Goal: Task Accomplishment & Management: Manage account settings

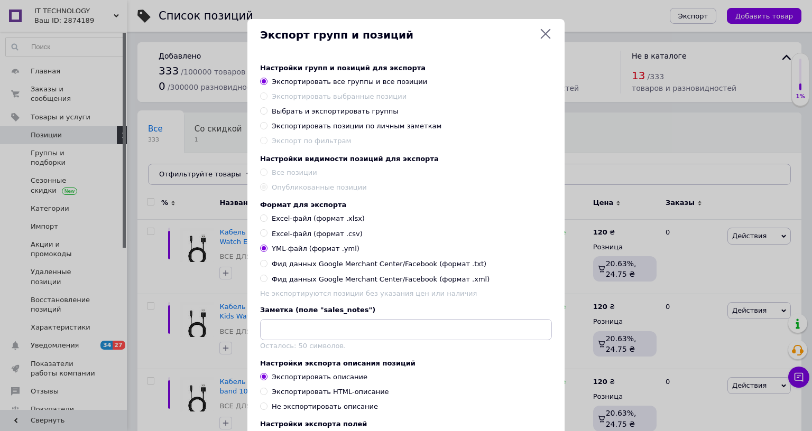
click at [191, 73] on div "Экспорт групп и позиций Настройки групп и позиций для экспорта Экспортировать в…" at bounding box center [406, 312] width 812 height 625
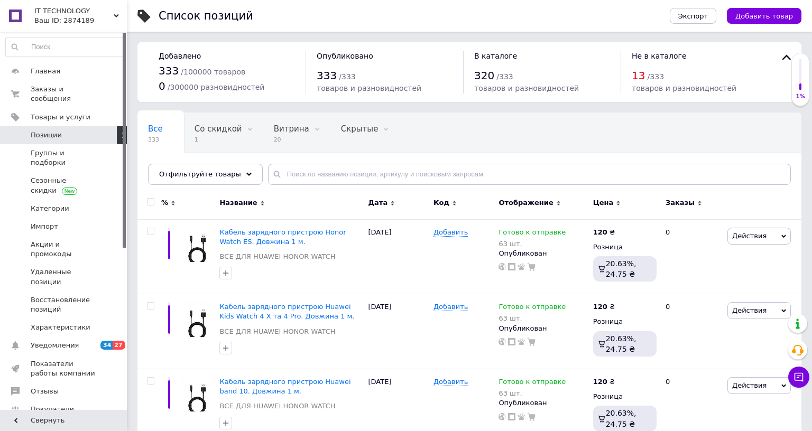
click at [112, 14] on span "IT TECHNOLOGY" at bounding box center [73, 11] width 79 height 10
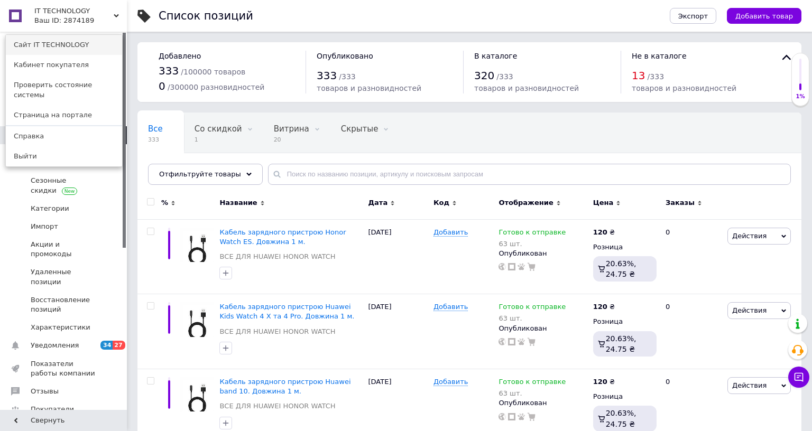
click at [37, 43] on link "Сайт IT TECHNOLOGY" at bounding box center [64, 45] width 116 height 20
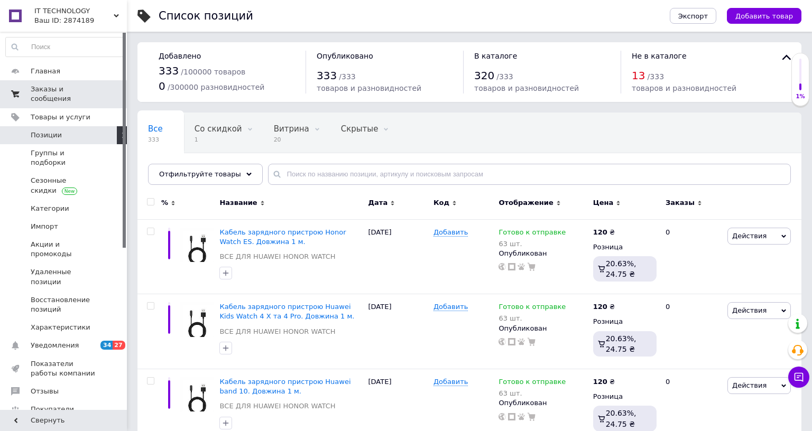
click at [55, 92] on span "Заказы и сообщения" at bounding box center [64, 94] width 67 height 19
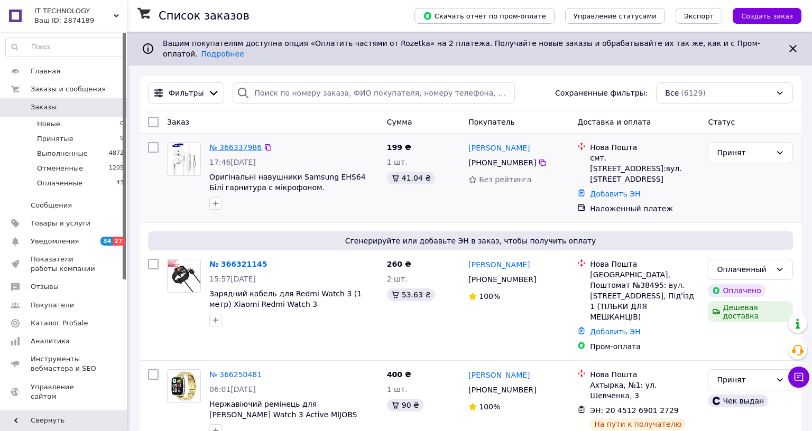
click at [243, 143] on link "№ 366337986" at bounding box center [235, 147] width 52 height 8
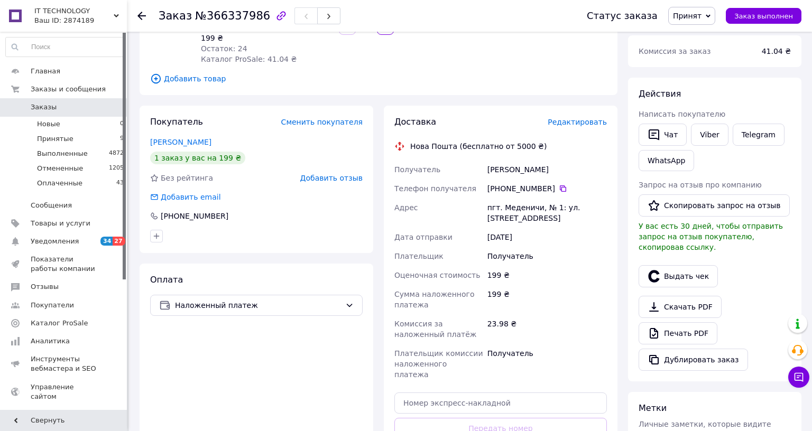
scroll to position [53, 0]
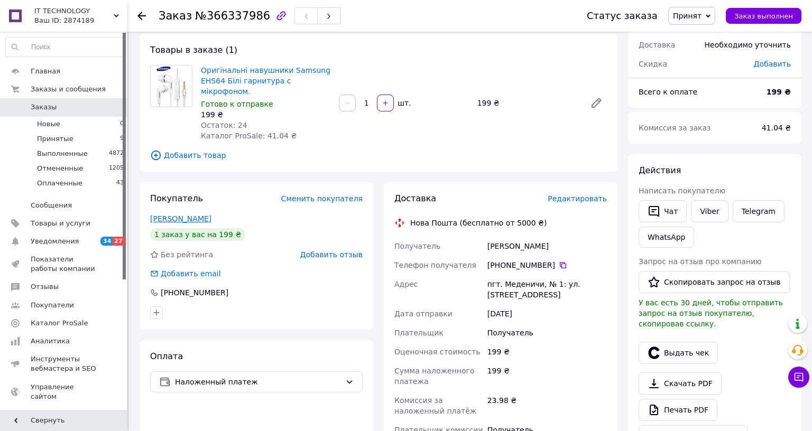
click at [180, 215] on link "[PERSON_NAME]" at bounding box center [180, 219] width 61 height 8
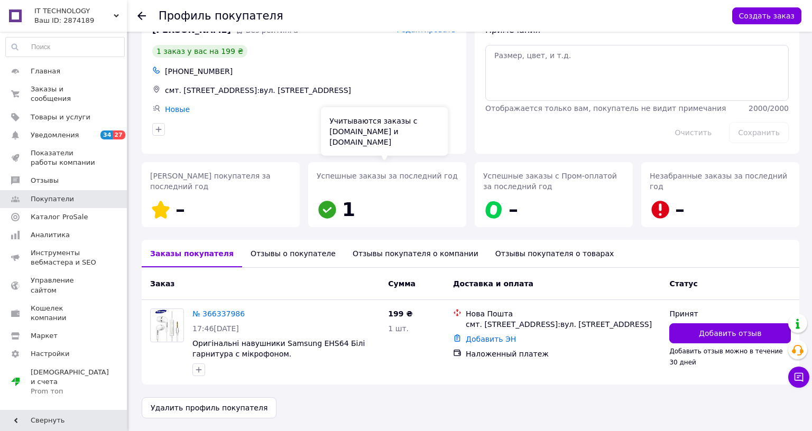
scroll to position [76, 0]
click at [294, 240] on div "Отзывы о покупателе" at bounding box center [293, 253] width 102 height 27
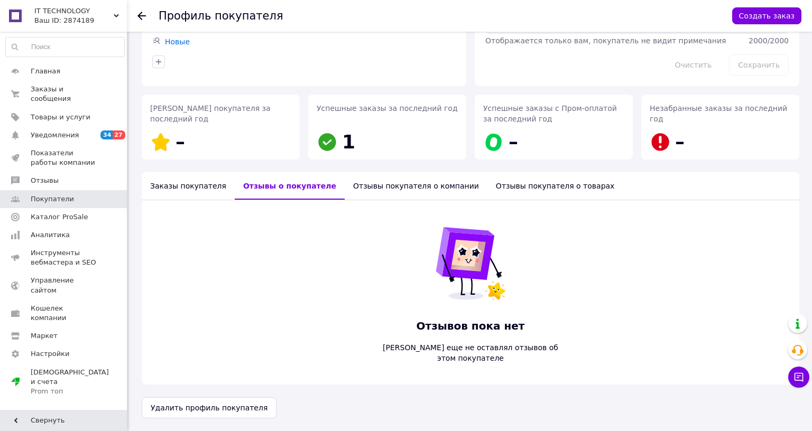
scroll to position [129, 0]
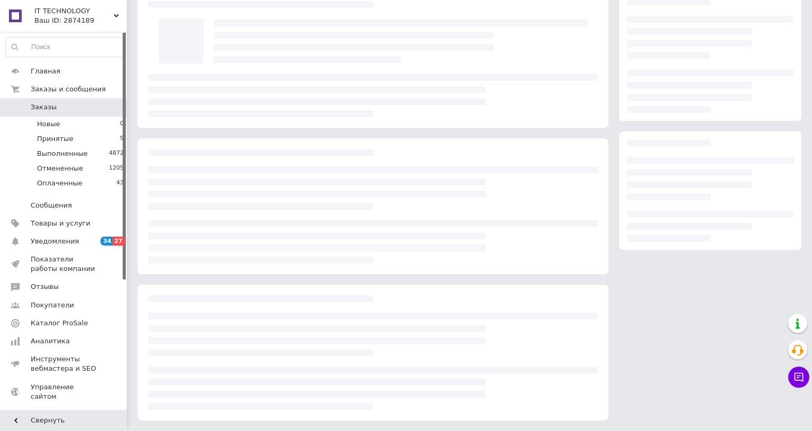
scroll to position [53, 0]
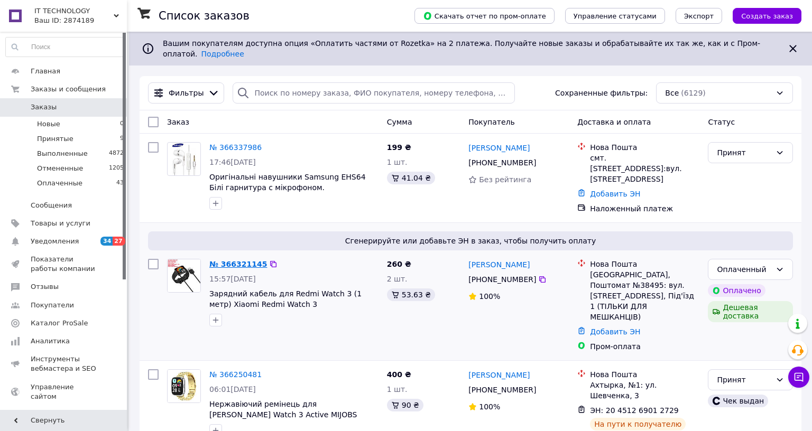
click at [251, 260] on link "№ 366321145" at bounding box center [238, 264] width 58 height 8
click at [233, 260] on link "№ 366321145" at bounding box center [235, 264] width 52 height 8
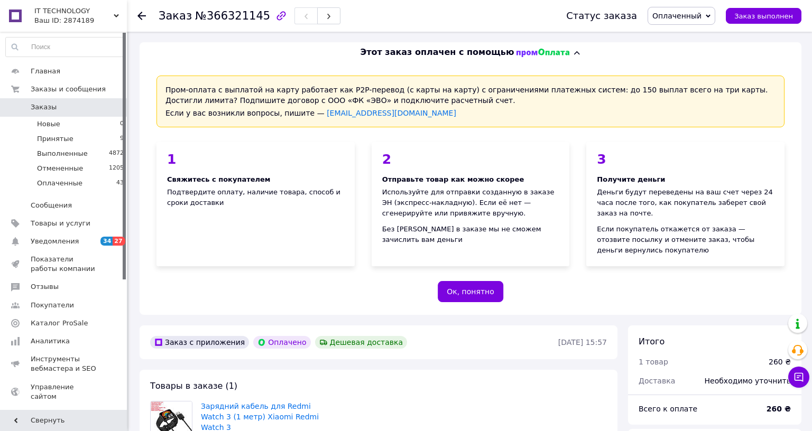
click at [486, 292] on button "Ок, понятно" at bounding box center [471, 291] width 66 height 21
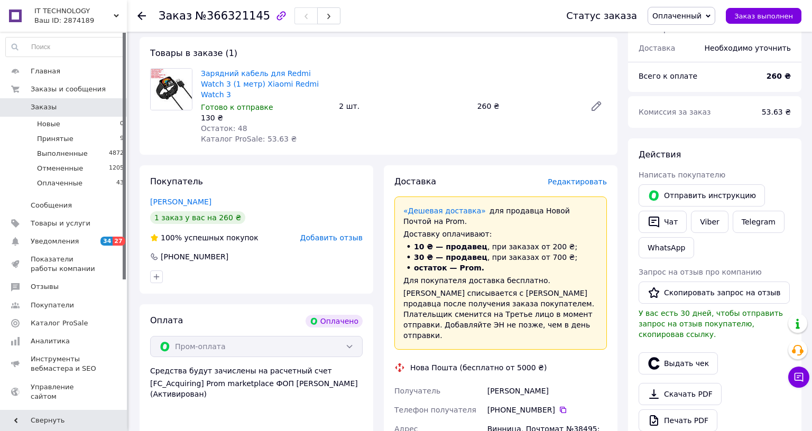
scroll to position [78, 0]
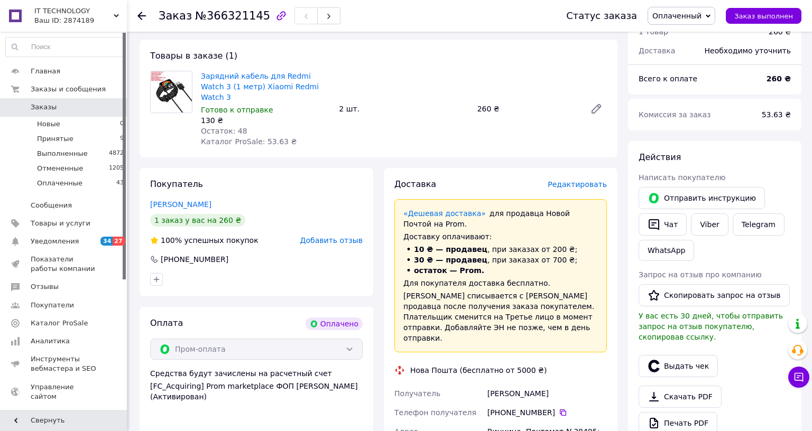
click at [578, 180] on span "Редактировать" at bounding box center [577, 184] width 59 height 8
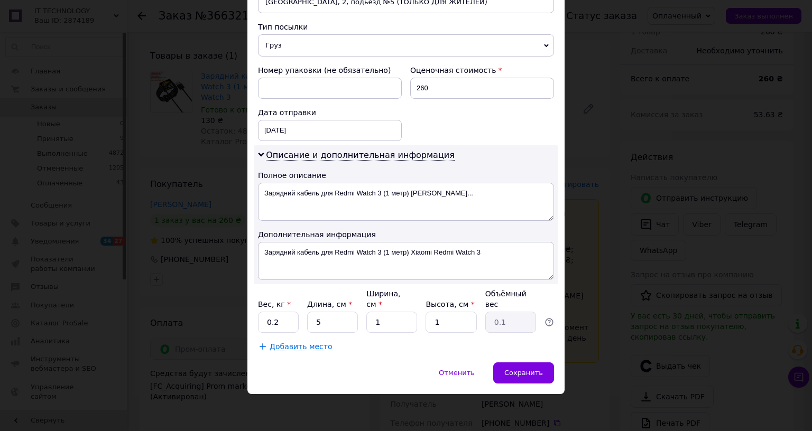
scroll to position [442, 0]
click at [522, 369] on span "Сохранить" at bounding box center [523, 373] width 39 height 8
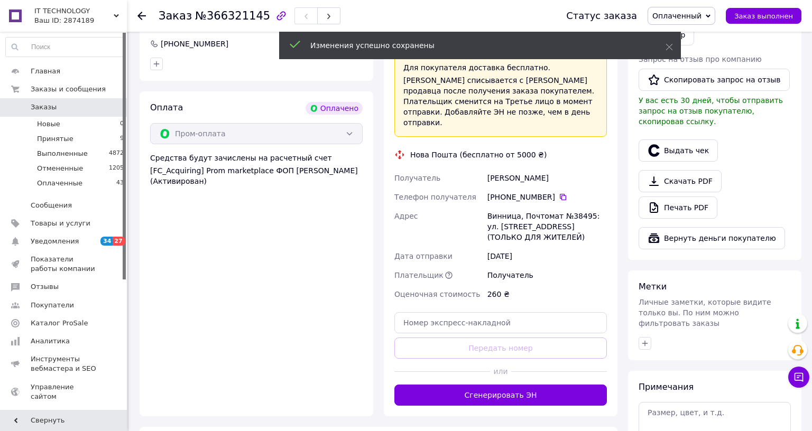
scroll to position [343, 0]
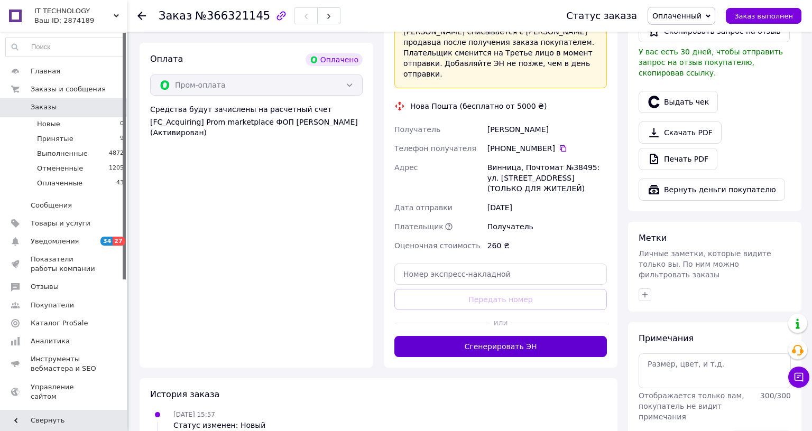
click at [500, 336] on button "Сгенерировать ЭН" at bounding box center [500, 346] width 212 height 21
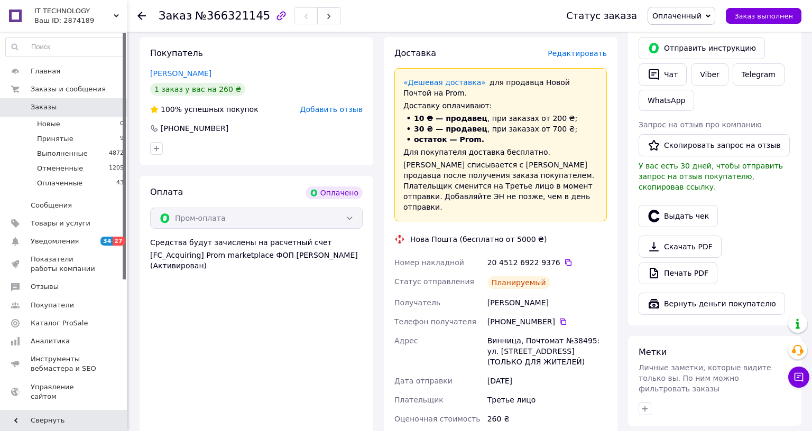
scroll to position [237, 0]
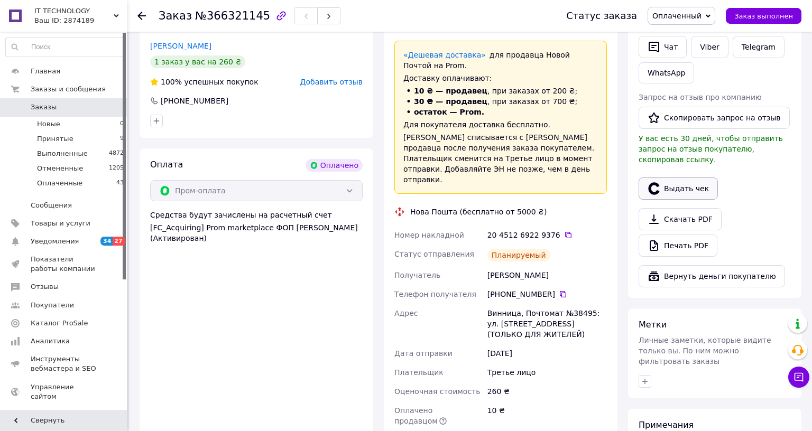
click at [674, 178] on button "Выдать чек" at bounding box center [677, 189] width 79 height 22
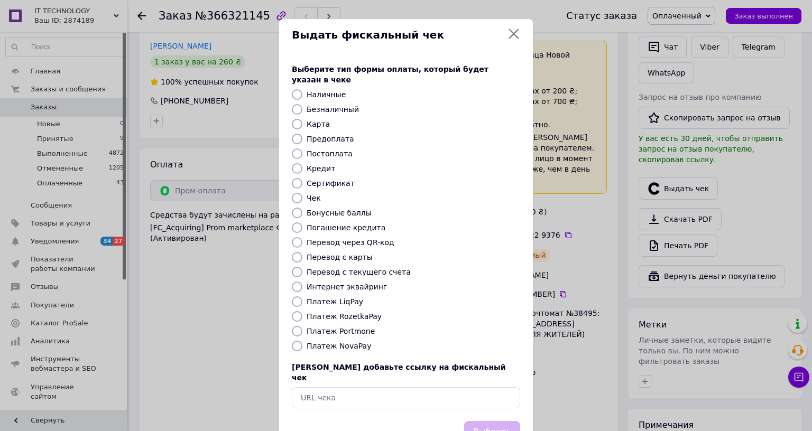
click at [296, 311] on input "Платеж RozetkaPay" at bounding box center [297, 316] width 11 height 11
radio input "true"
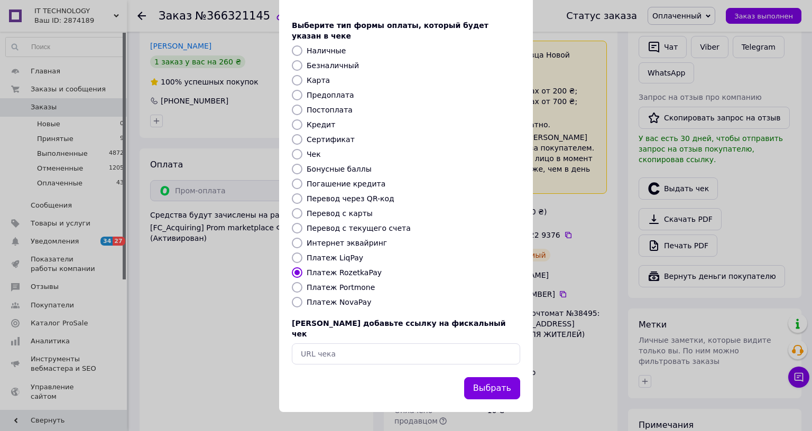
scroll to position [68, 0]
click at [499, 377] on button "Выбрать" at bounding box center [492, 388] width 56 height 23
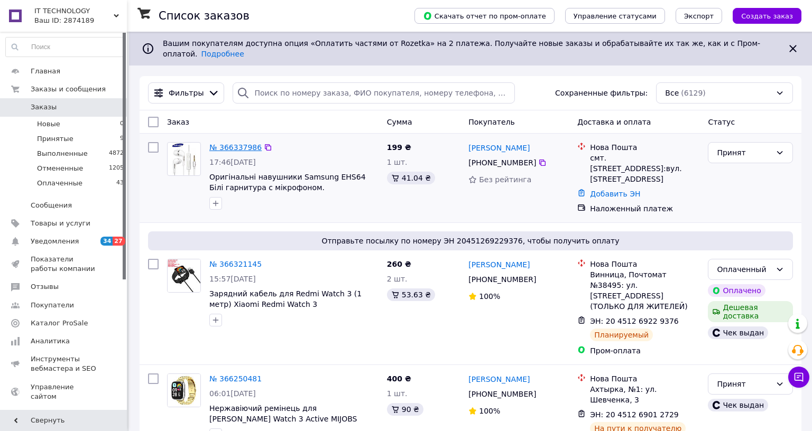
click at [246, 143] on link "№ 366337986" at bounding box center [235, 147] width 52 height 8
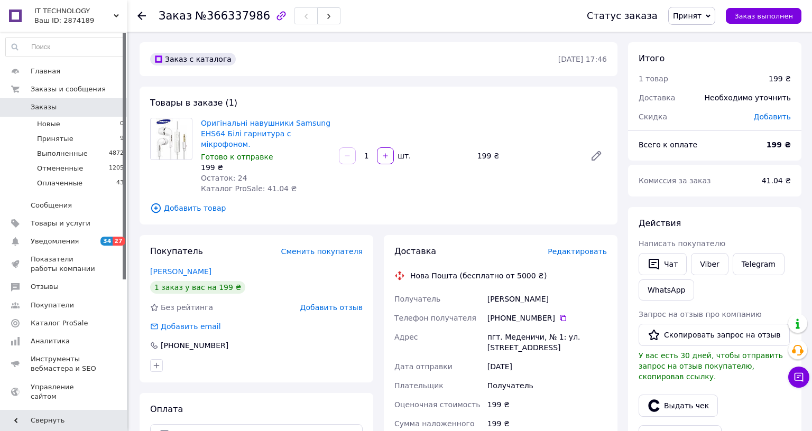
click at [573, 247] on span "Редактировать" at bounding box center [577, 251] width 59 height 8
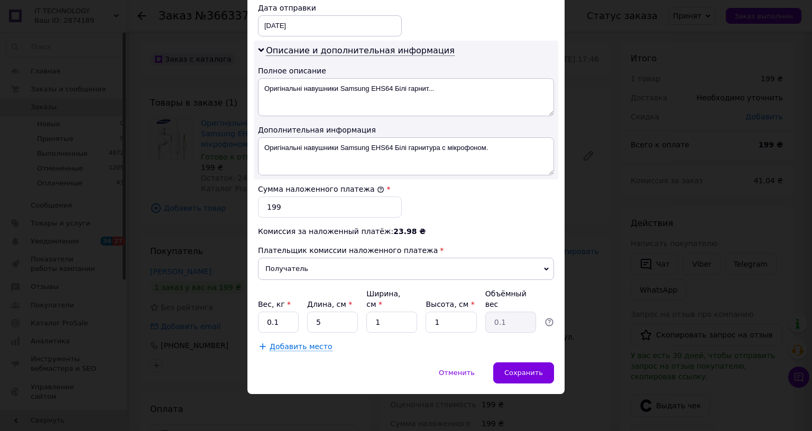
scroll to position [546, 0]
click at [519, 369] on span "Сохранить" at bounding box center [523, 373] width 39 height 8
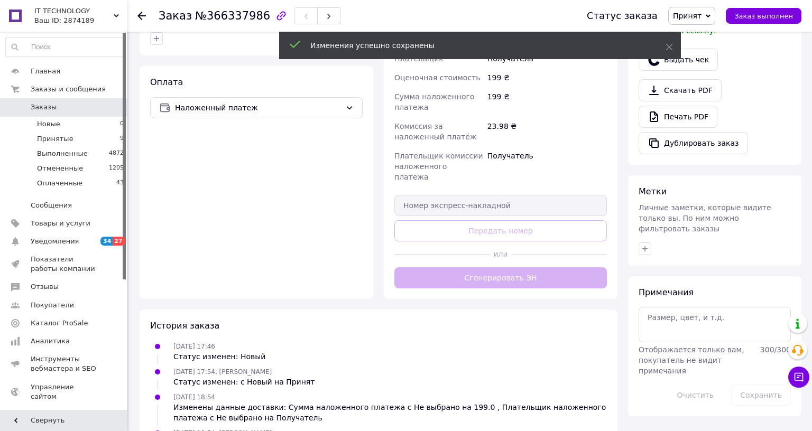
scroll to position [370, 0]
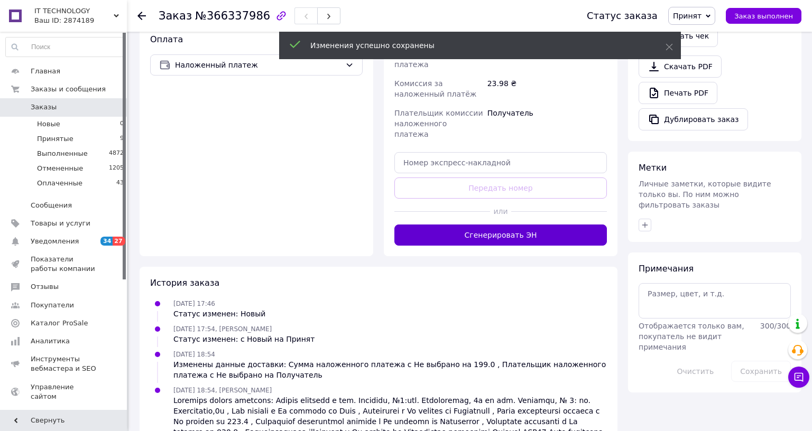
click at [502, 225] on button "Сгенерировать ЭН" at bounding box center [500, 235] width 212 height 21
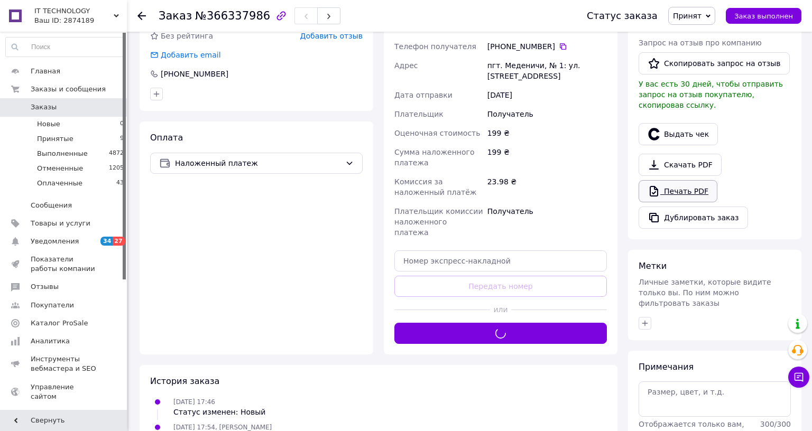
scroll to position [264, 0]
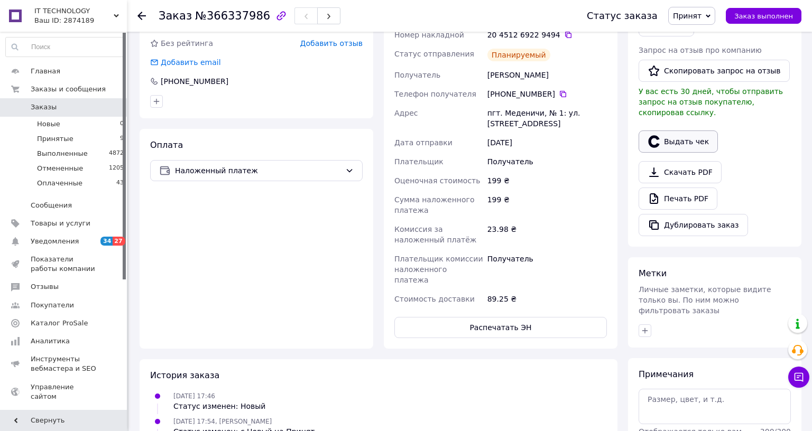
click at [671, 131] on button "Выдать чек" at bounding box center [677, 142] width 79 height 22
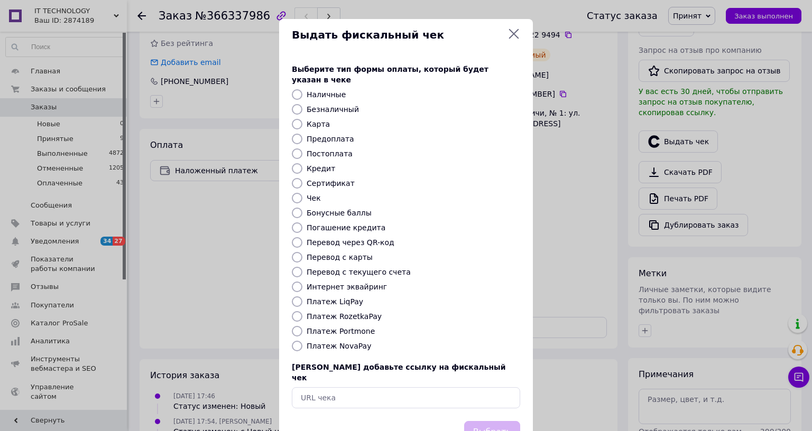
click at [295, 341] on input "Платеж NovaPay" at bounding box center [297, 346] width 11 height 11
radio input "true"
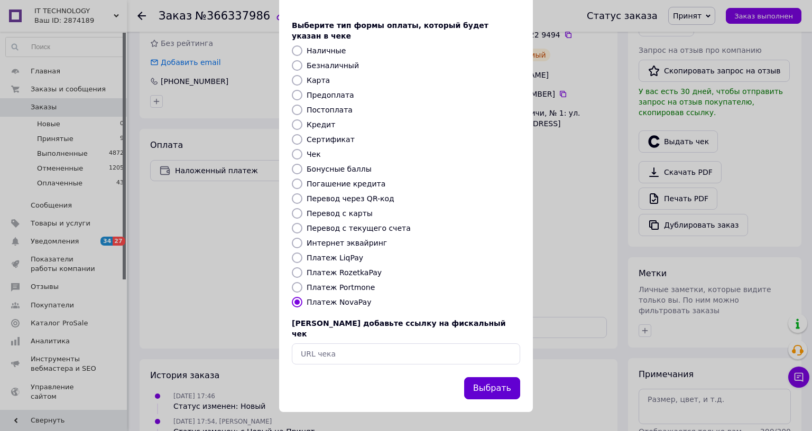
scroll to position [68, 0]
click at [497, 377] on button "Выбрать" at bounding box center [492, 388] width 56 height 23
